Goal: Information Seeking & Learning: Find specific fact

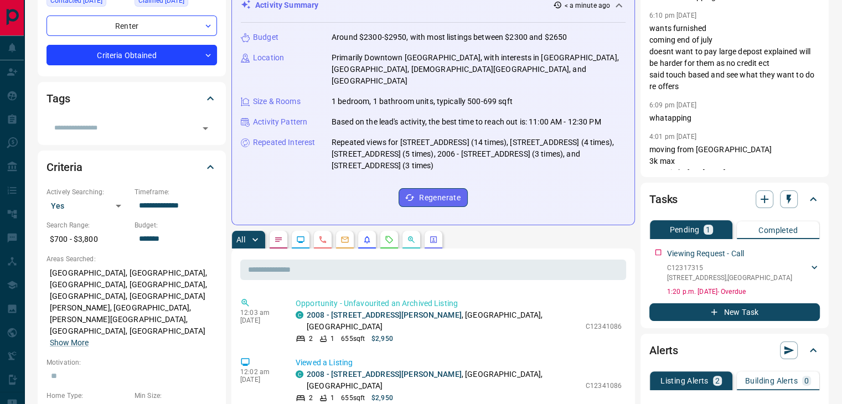
scroll to position [166, 0]
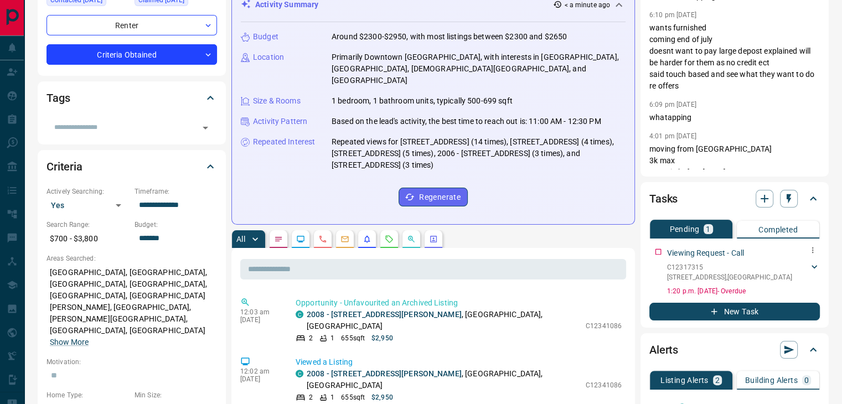
drag, startPoint x: 772, startPoint y: 280, endPoint x: 709, endPoint y: 288, distance: 63.1
click at [709, 288] on div "Viewing Request - Call C12317315 [STREET_ADDRESS] NDAO 4372342948 [EMAIL_ADDRES…" at bounding box center [743, 269] width 153 height 53
drag, startPoint x: 764, startPoint y: 272, endPoint x: 732, endPoint y: 277, distance: 33.1
click at [732, 277] on div "C12317315 [STREET_ADDRESS]" at bounding box center [738, 273] width 142 height 20
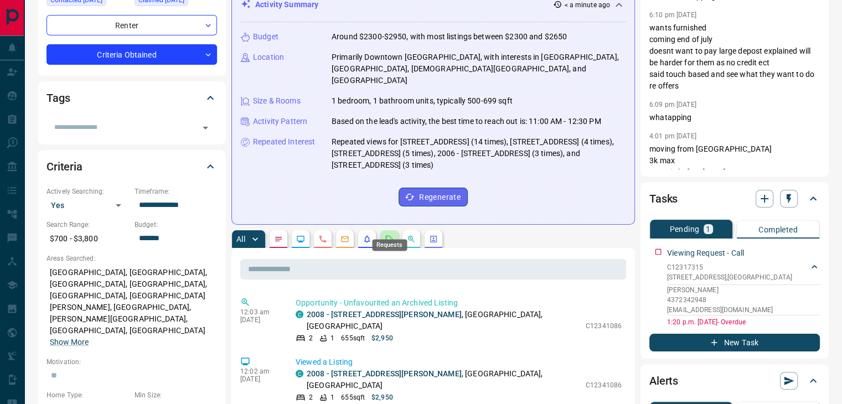
click at [390, 235] on icon "Requests" at bounding box center [389, 238] width 7 height 7
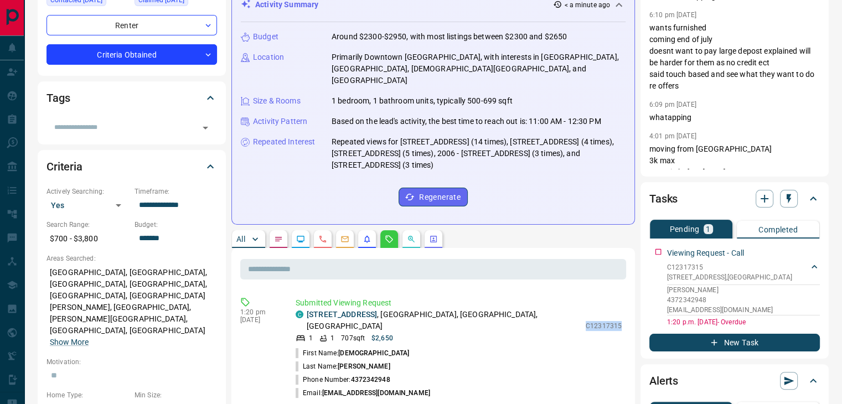
drag, startPoint x: 580, startPoint y: 308, endPoint x: 619, endPoint y: 306, distance: 38.8
copy p "C12317315"
drag, startPoint x: 503, startPoint y: 301, endPoint x: 307, endPoint y: 303, distance: 196.1
click at [307, 309] on div "C 1509 - [STREET_ADDRESS]" at bounding box center [438, 320] width 285 height 23
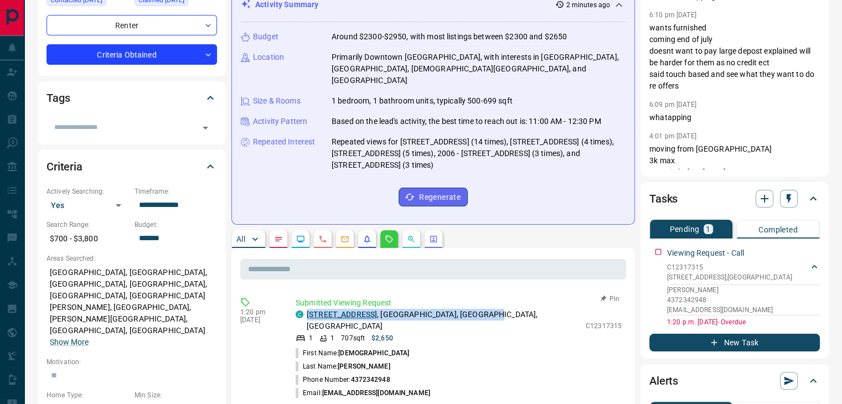
copy p "[STREET_ADDRESS]"
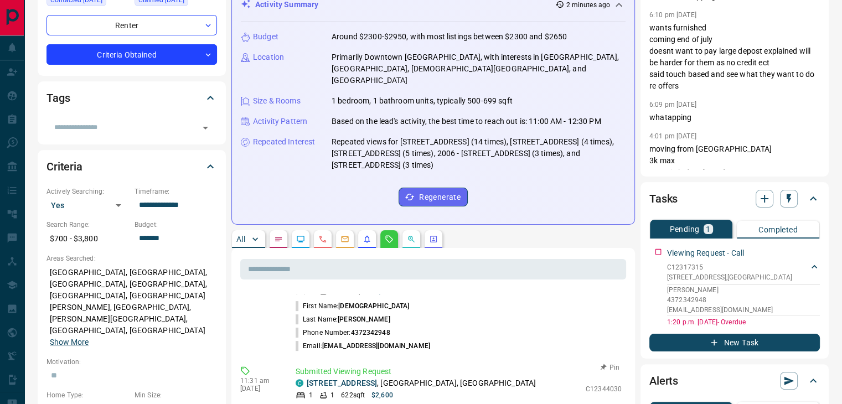
scroll to position [0, 0]
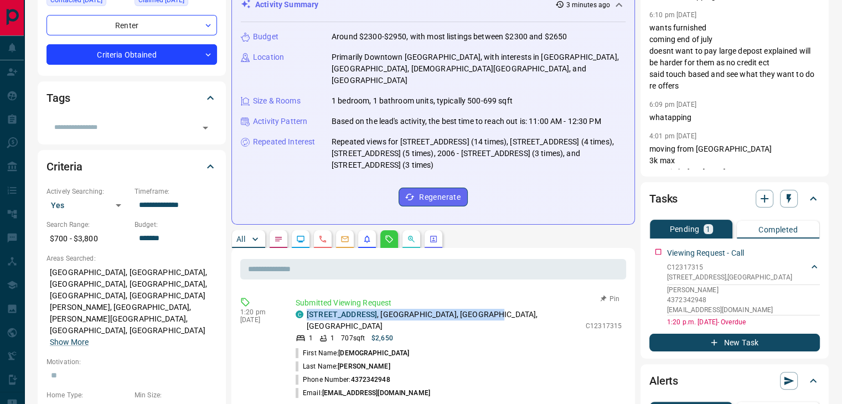
click at [470, 347] on li "First Name: [DEMOGRAPHIC_DATA]" at bounding box center [459, 353] width 326 height 13
drag, startPoint x: 503, startPoint y: 301, endPoint x: 296, endPoint y: 299, distance: 206.6
click at [296, 309] on div "C 1509 - [STREET_ADDRESS]" at bounding box center [438, 320] width 285 height 23
copy p "[STREET_ADDRESS]"
click at [339, 310] on link "[STREET_ADDRESS]" at bounding box center [342, 314] width 70 height 9
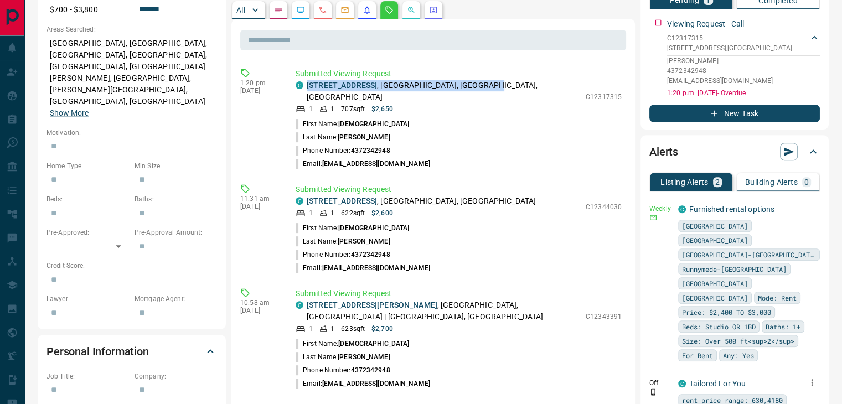
scroll to position [396, 0]
click at [718, 204] on link "Furnished rental options" at bounding box center [732, 208] width 85 height 9
